Goal: Navigation & Orientation: Find specific page/section

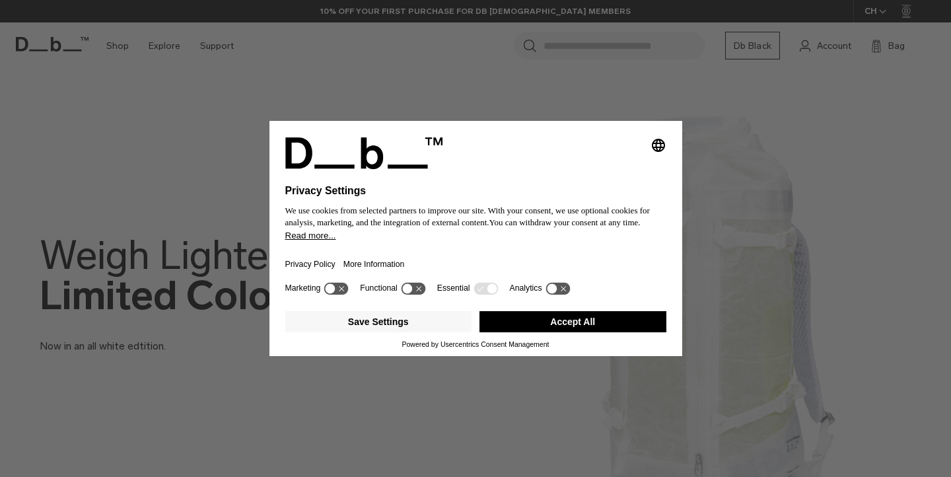
click at [538, 330] on button "Accept All" at bounding box center [573, 321] width 187 height 21
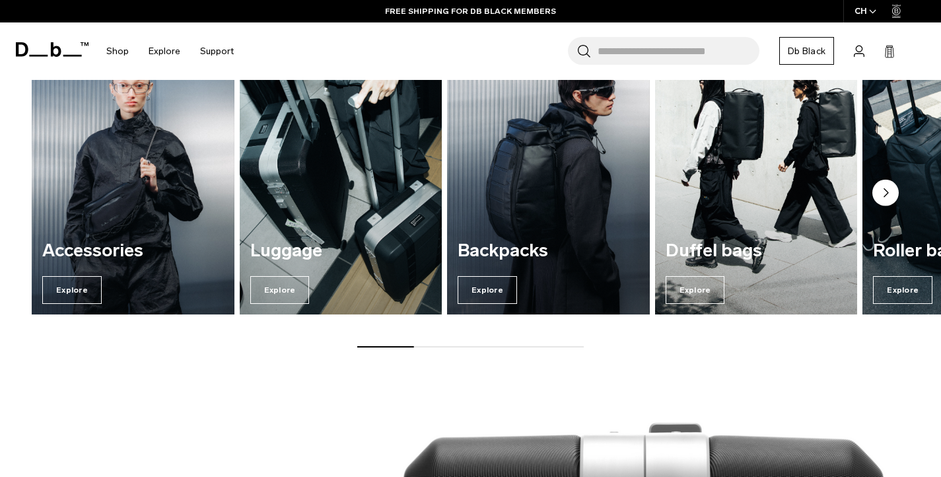
scroll to position [982, 0]
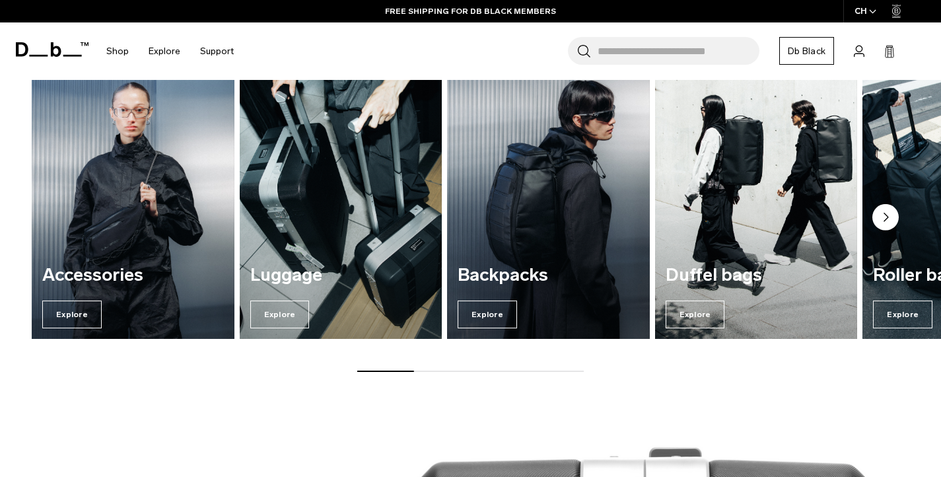
click at [891, 217] on circle "Next slide" at bounding box center [886, 217] width 26 height 26
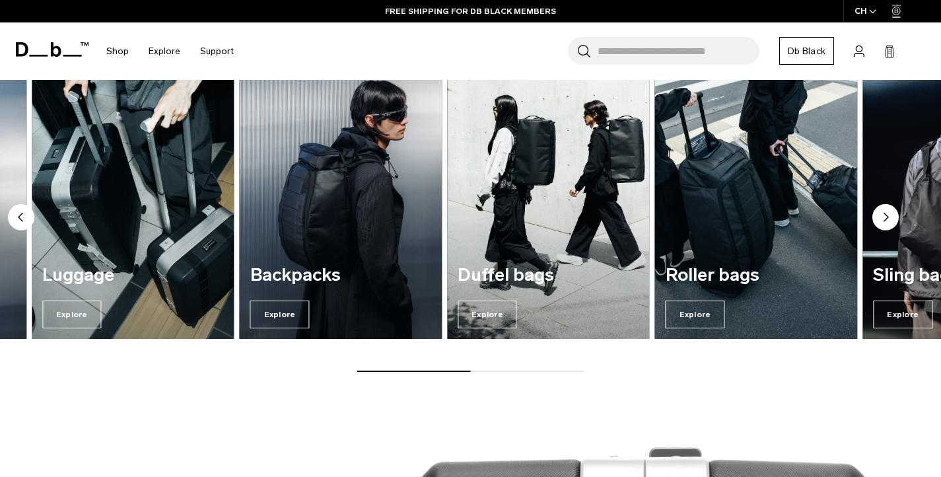
click at [890, 217] on circle "Next slide" at bounding box center [886, 217] width 26 height 26
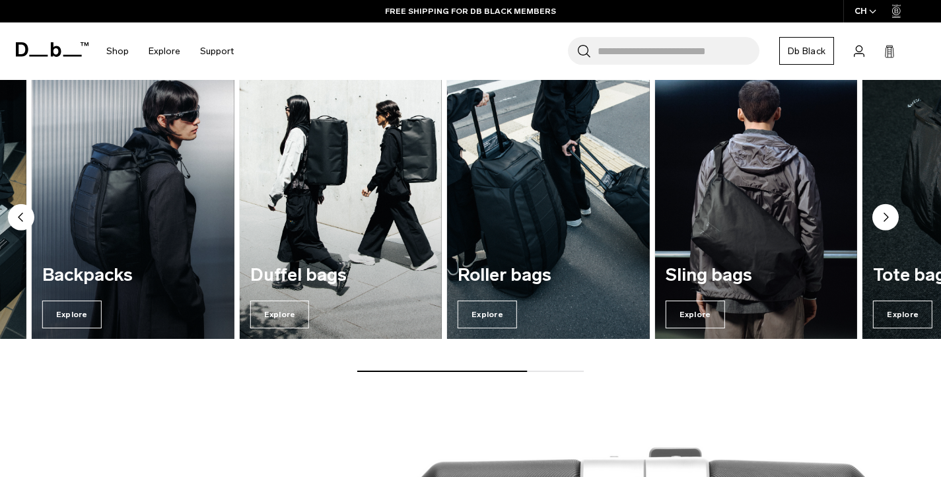
click at [890, 217] on circle "Next slide" at bounding box center [886, 217] width 26 height 26
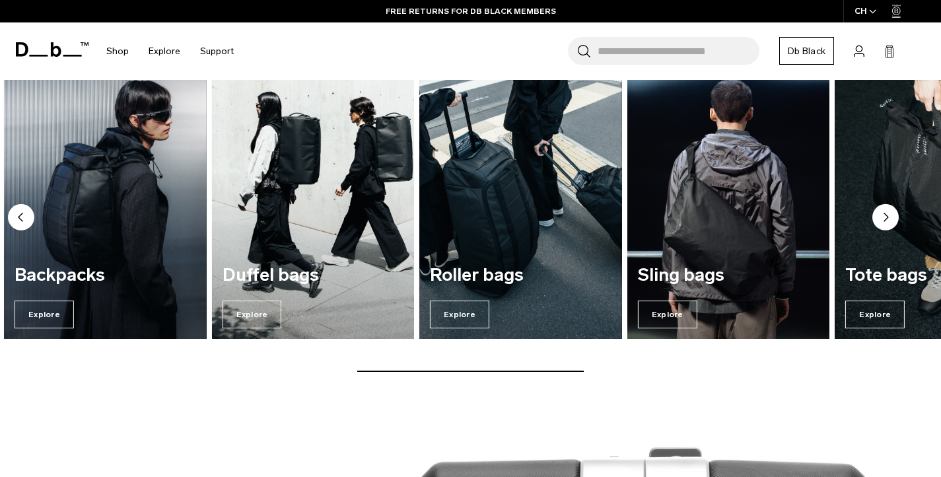
click at [244, 230] on img "4 / 7" at bounding box center [313, 201] width 209 height 281
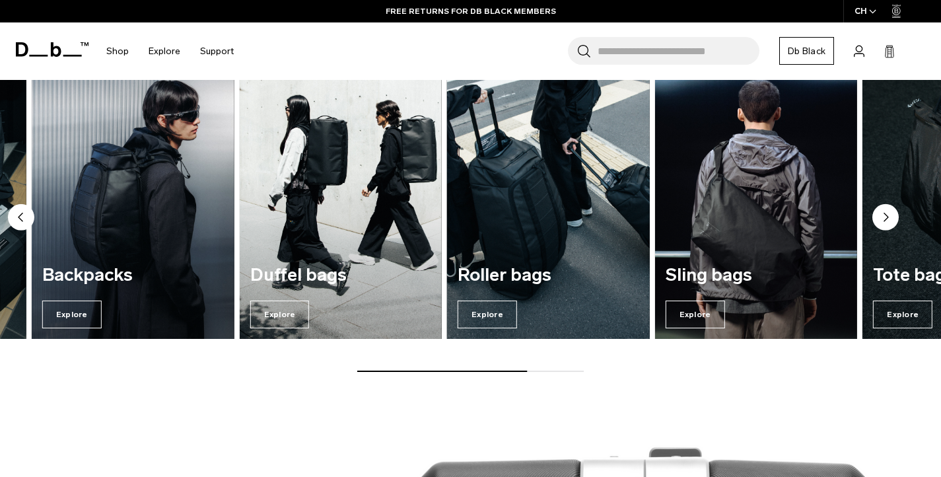
click at [550, 203] on img "5 / 7" at bounding box center [549, 201] width 209 height 281
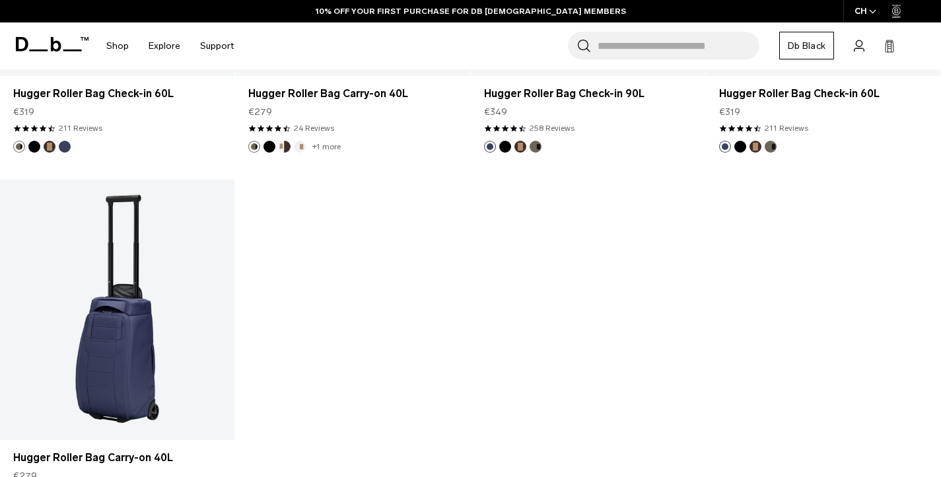
scroll to position [18, 0]
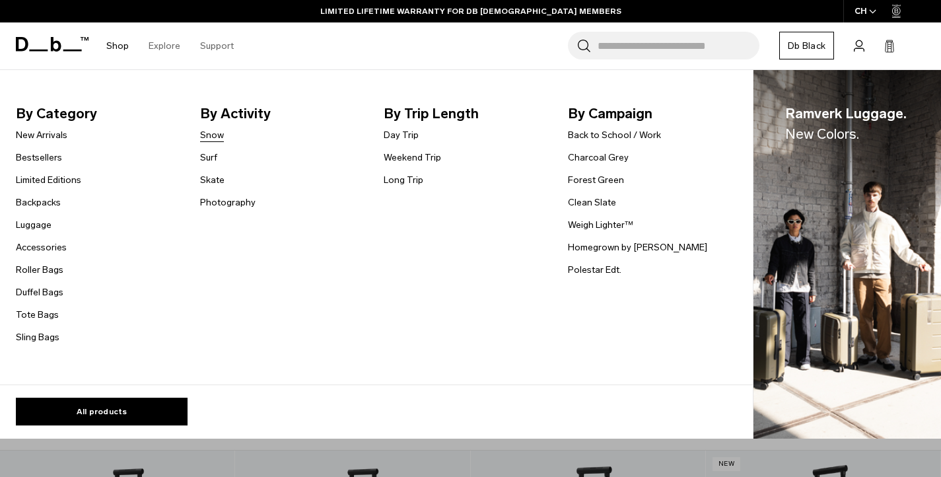
click at [211, 133] on link "Snow" at bounding box center [212, 135] width 24 height 14
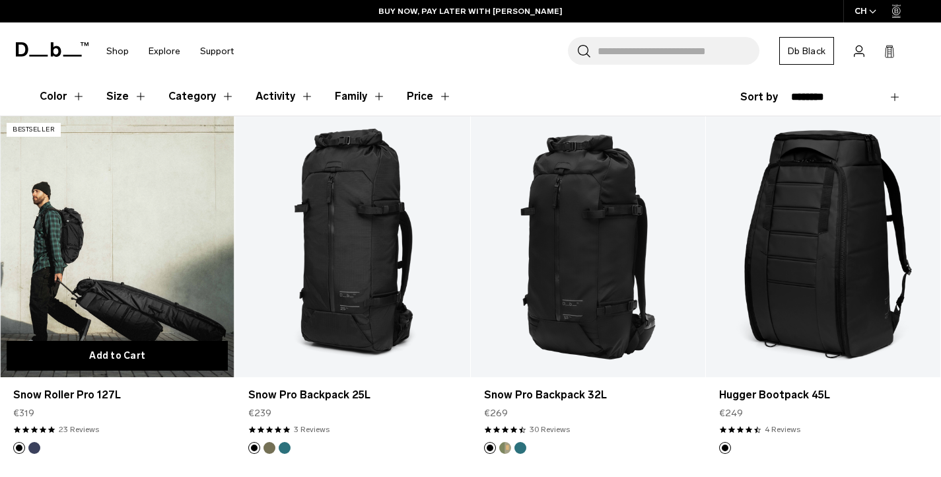
scroll to position [252, 0]
